Goal: Task Accomplishment & Management: Use online tool/utility

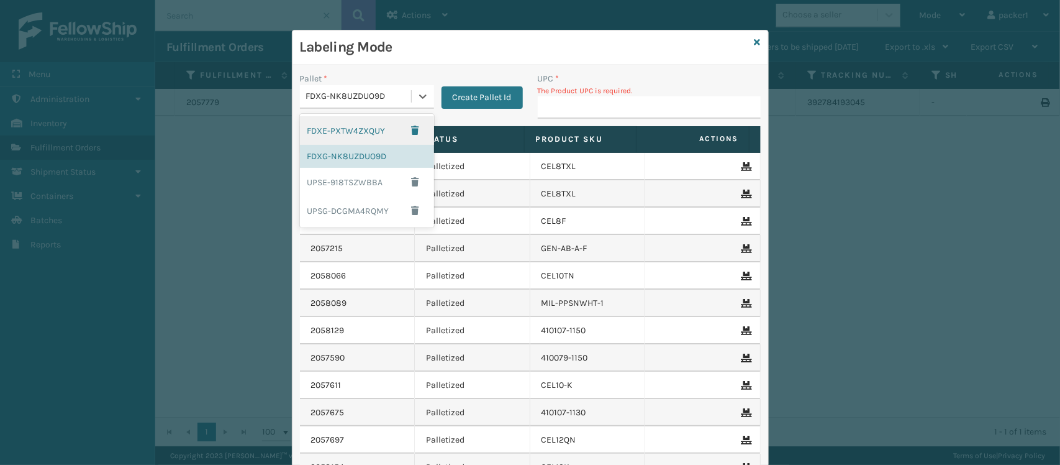
drag, startPoint x: 390, startPoint y: 99, endPoint x: 326, endPoint y: 202, distance: 120.8
click at [326, 202] on div "UPSG-DCGMA4RQMY" at bounding box center [367, 210] width 134 height 29
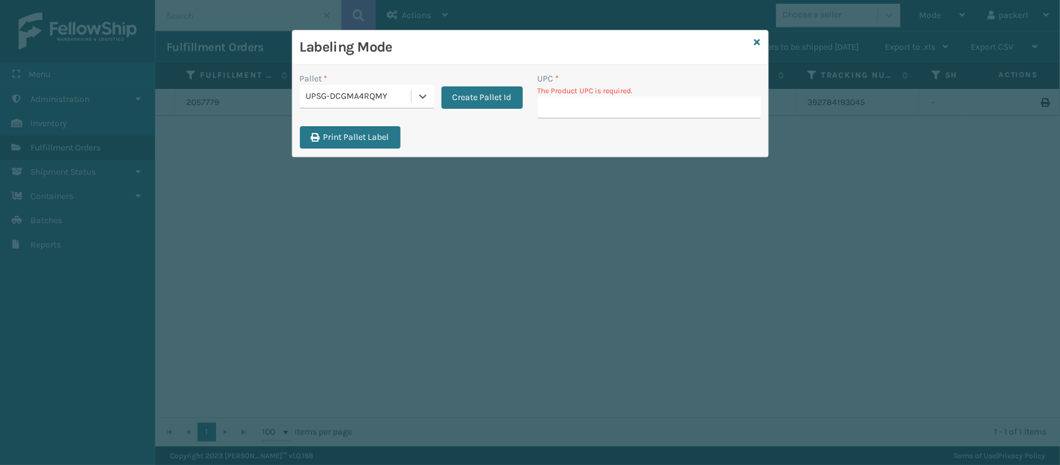
type input "849986014003"
click at [326, 202] on div "Labeling Mode Pallet * option UPSG-DCGMA4RQMY, selected. 0 results available fo…" at bounding box center [530, 232] width 1060 height 465
click at [563, 109] on input "UPC *" at bounding box center [649, 107] width 223 height 22
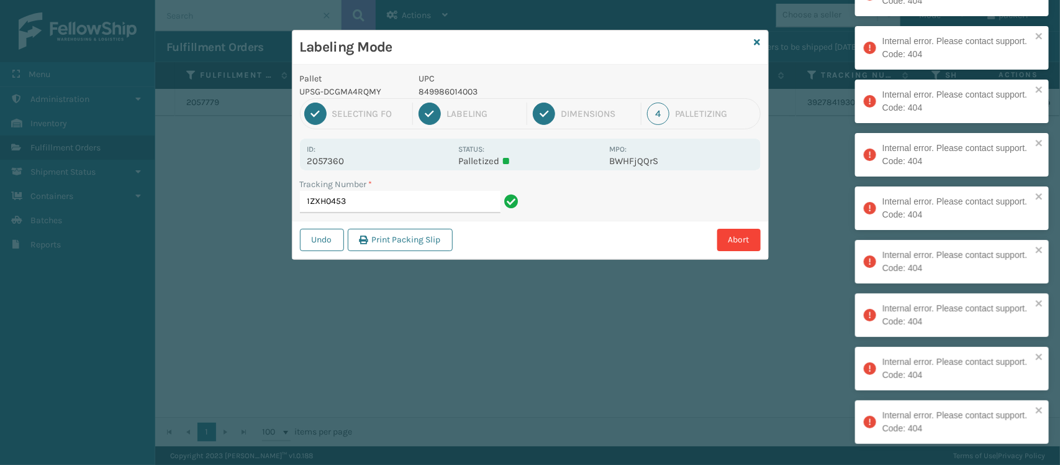
type input "1ZXH0453"
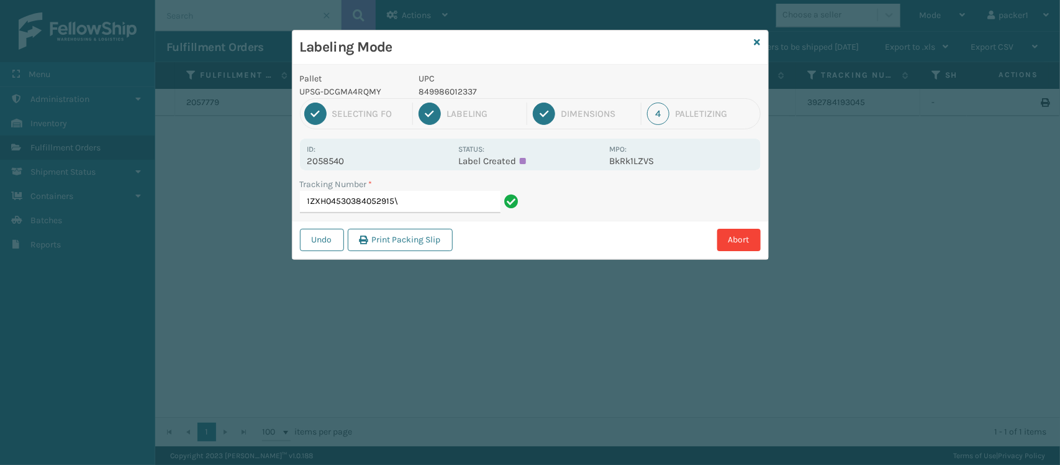
type input "1ZXH04530384052915"
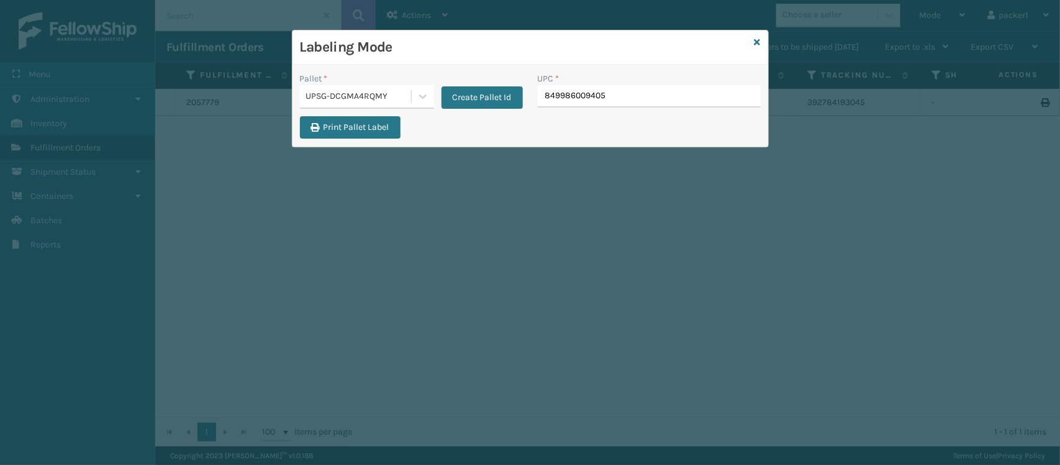
type input "849986009405"
click at [567, 109] on div "UPC *" at bounding box center [649, 94] width 238 height 44
click at [322, 99] on div "UPSG-DCGMA4RQMY" at bounding box center [359, 96] width 106 height 13
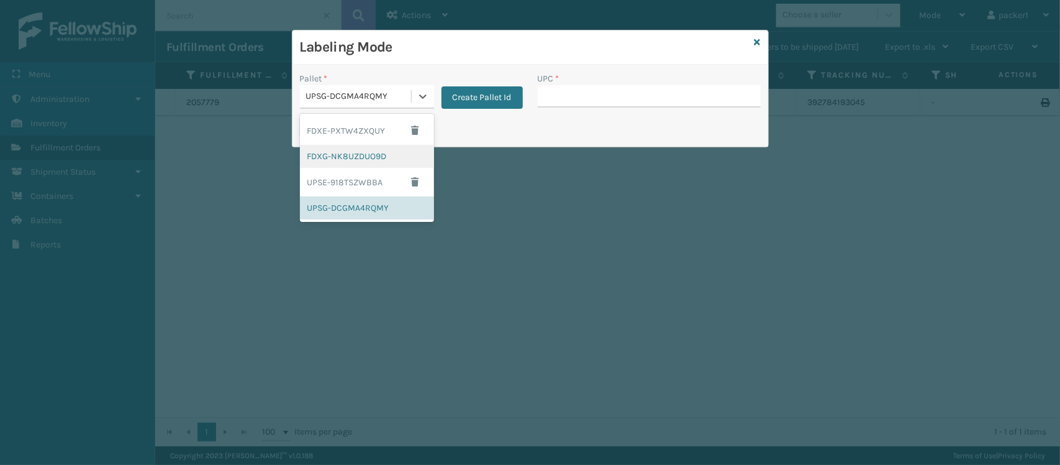
click at [335, 154] on div "FDXG-NK8UZDUO9D" at bounding box center [367, 156] width 134 height 23
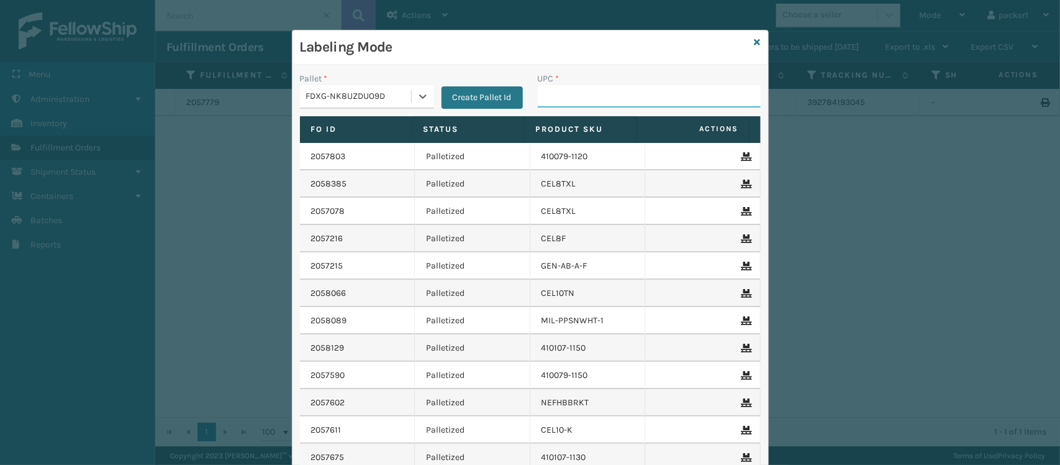
click at [560, 100] on input "UPC *" at bounding box center [649, 96] width 223 height 22
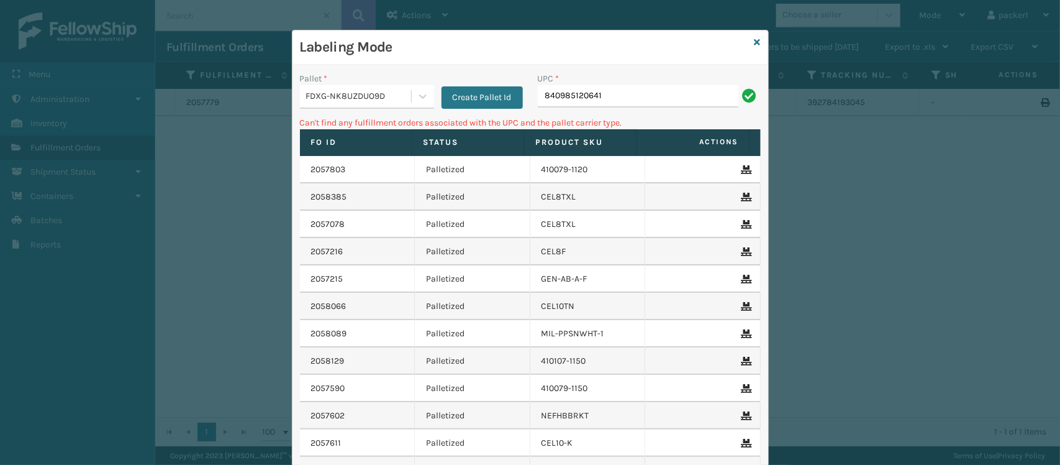
click at [336, 96] on div "FDXG-NK8UZDUO9D" at bounding box center [359, 96] width 106 height 13
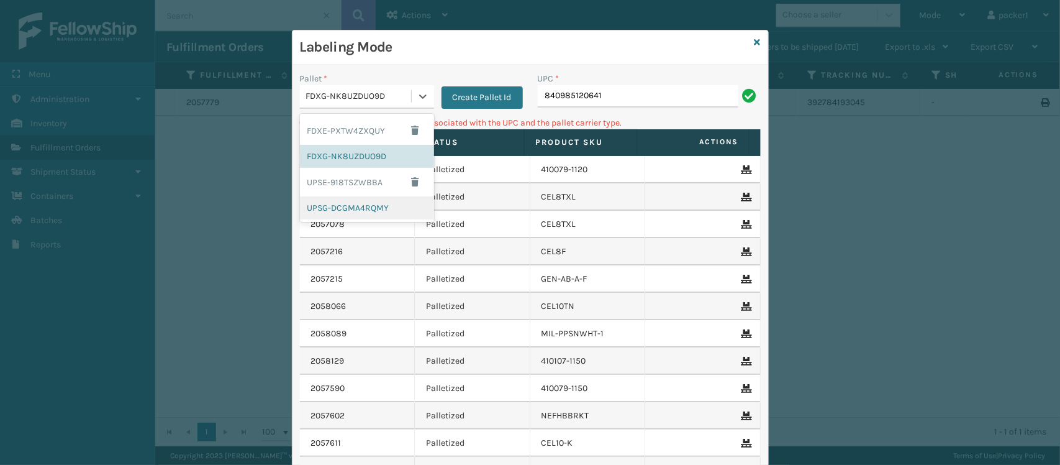
click at [324, 203] on div "UPSG-DCGMA4RQMY" at bounding box center [367, 207] width 134 height 23
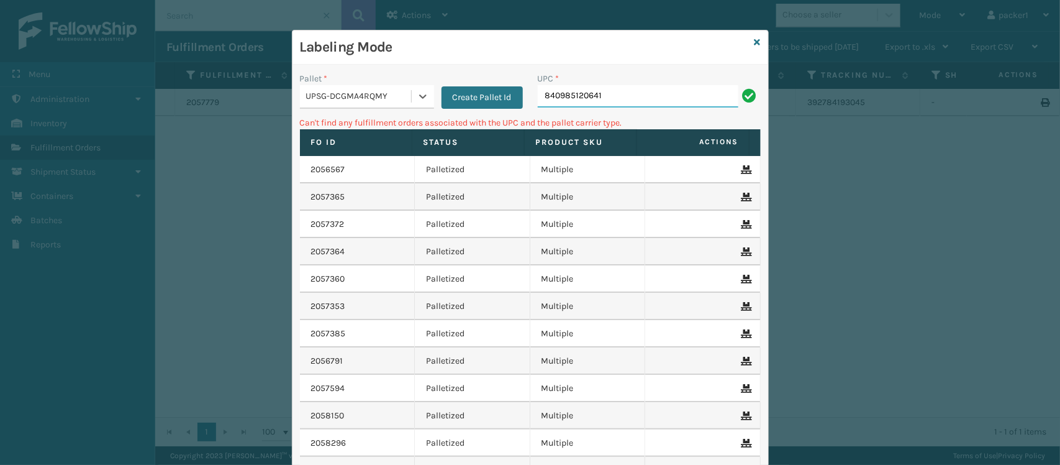
click at [668, 95] on input "840985120641" at bounding box center [638, 96] width 201 height 22
type input "8"
click at [326, 100] on div "UPSG-DCGMA4RQMY" at bounding box center [359, 96] width 106 height 13
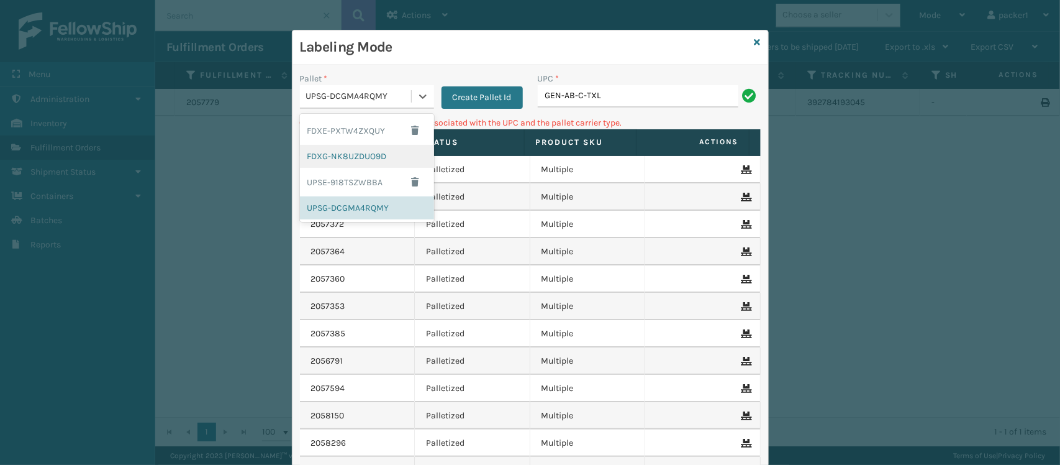
click at [334, 157] on div "FDXG-NK8UZDUO9D" at bounding box center [367, 156] width 134 height 23
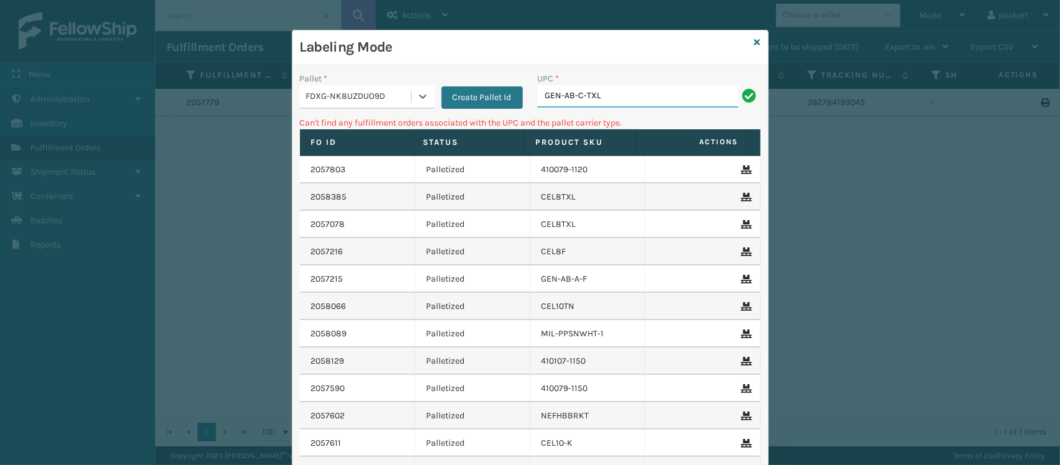
click at [665, 98] on input "GEN-AB-C-TXL" at bounding box center [638, 96] width 201 height 22
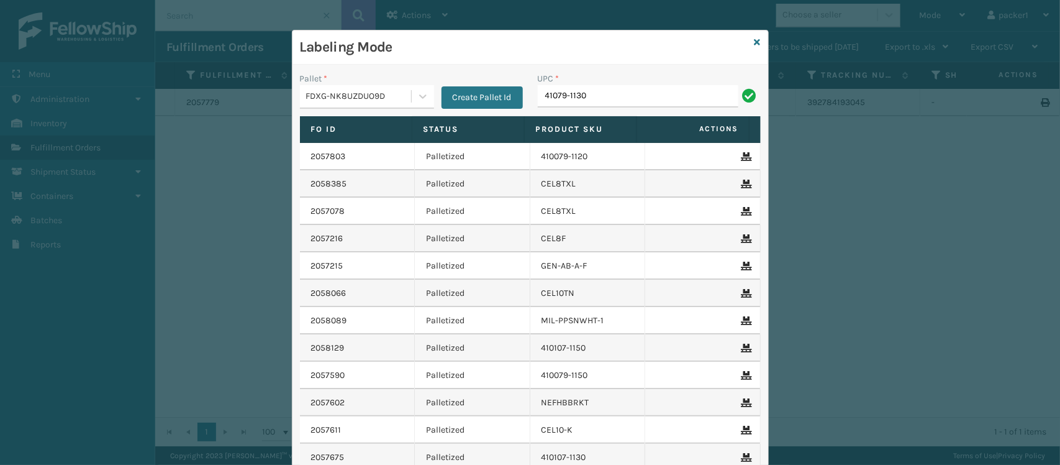
type input "41079-1130"
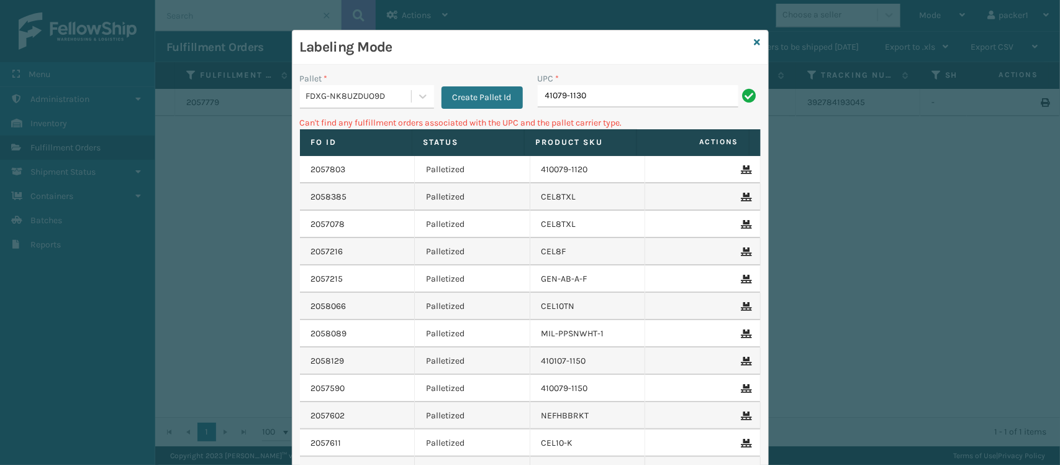
click at [547, 91] on input "41079-1130" at bounding box center [638, 96] width 201 height 22
type input "410\079-1130"
click at [563, 101] on input "410\079-1130" at bounding box center [638, 96] width 201 height 22
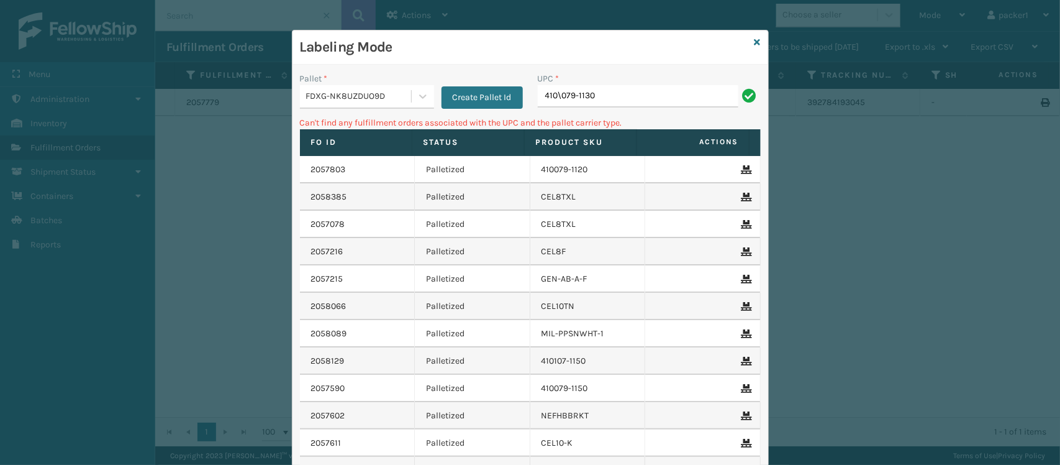
click at [563, 101] on input "410\079-1130" at bounding box center [638, 96] width 201 height 22
type input "410079-1130"
